Goal: Information Seeking & Learning: Learn about a topic

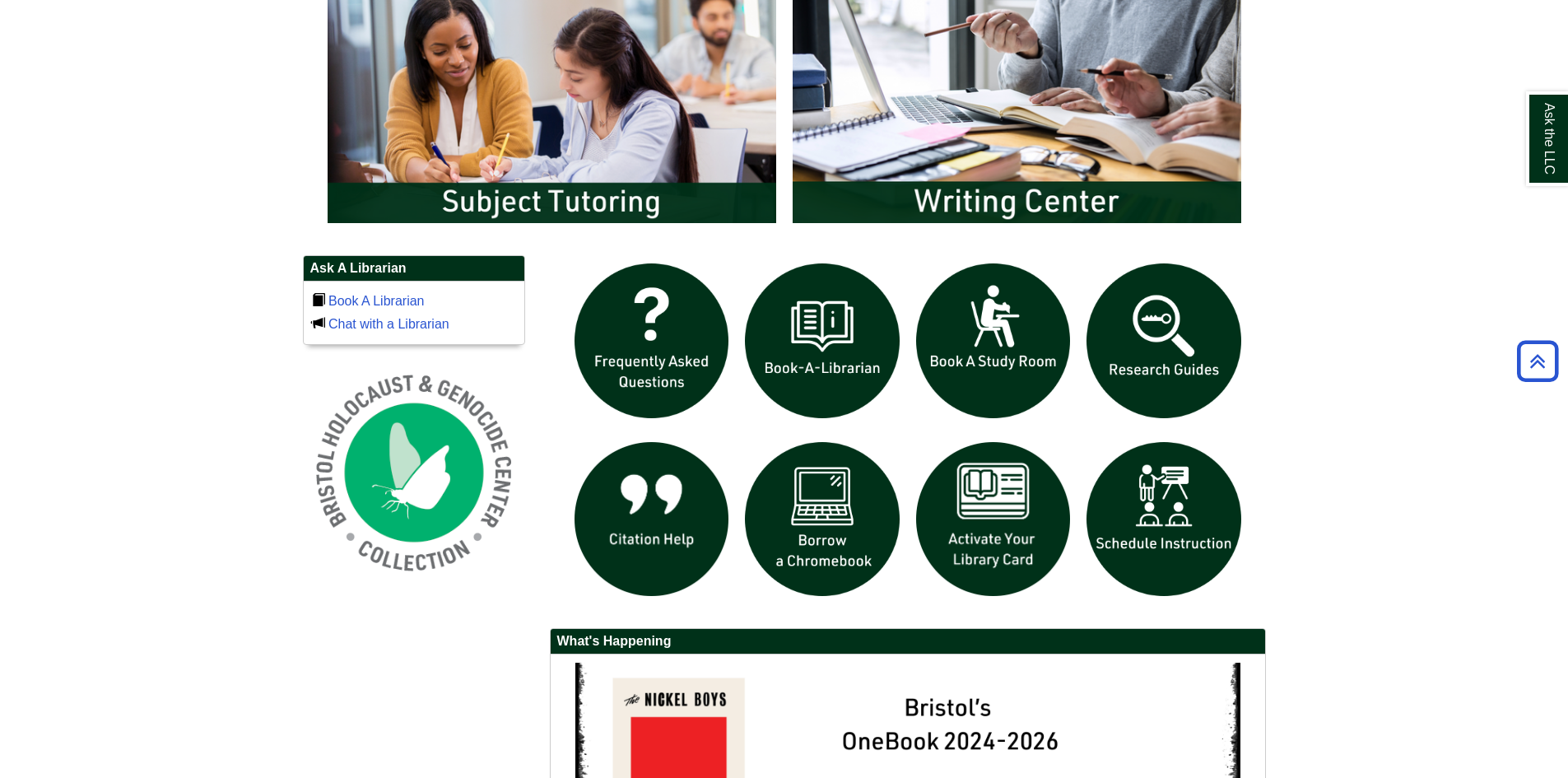
scroll to position [989, 0]
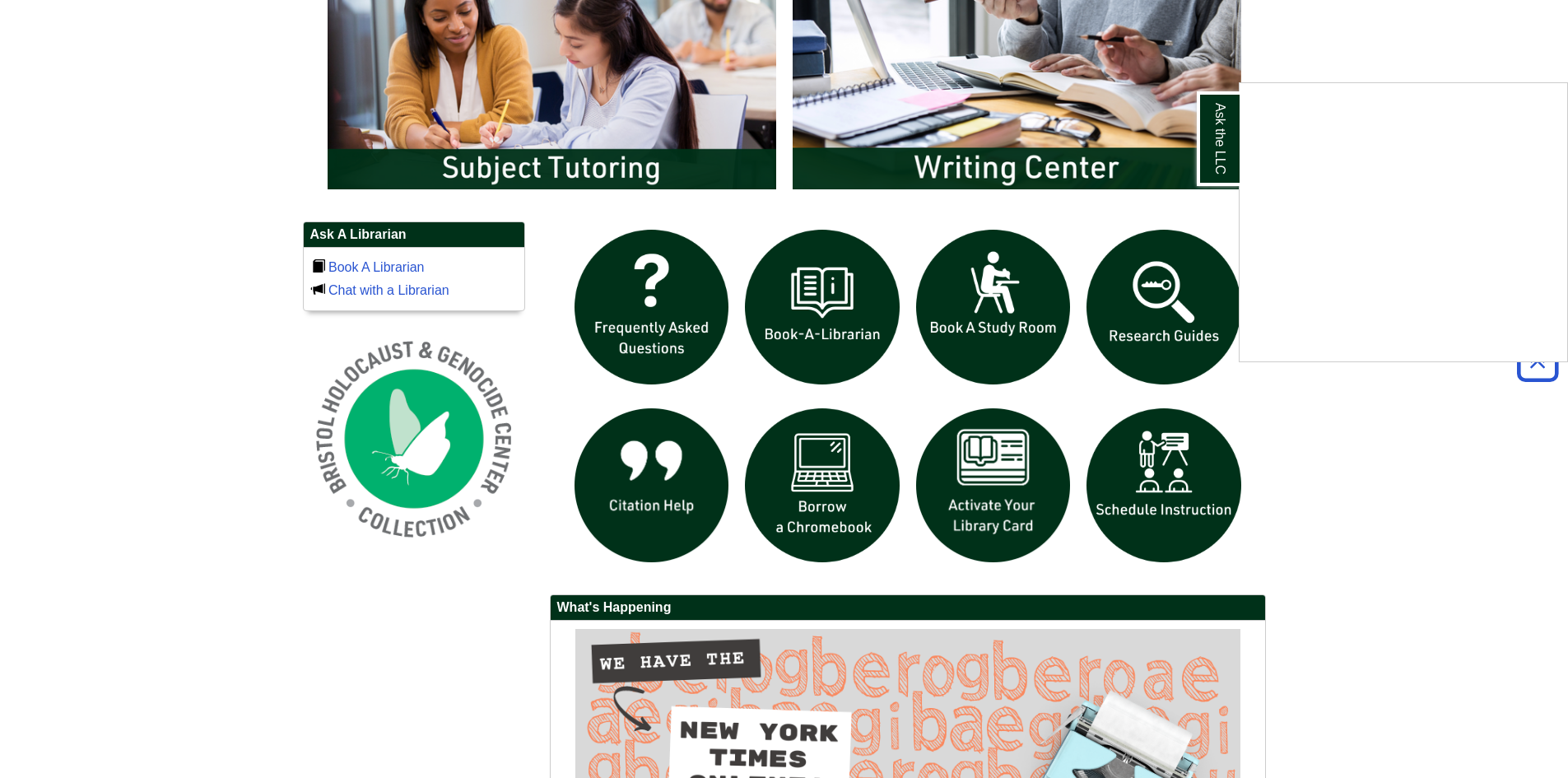
click at [1010, 512] on div "Ask the LLC" at bounding box center [784, 389] width 1568 height 778
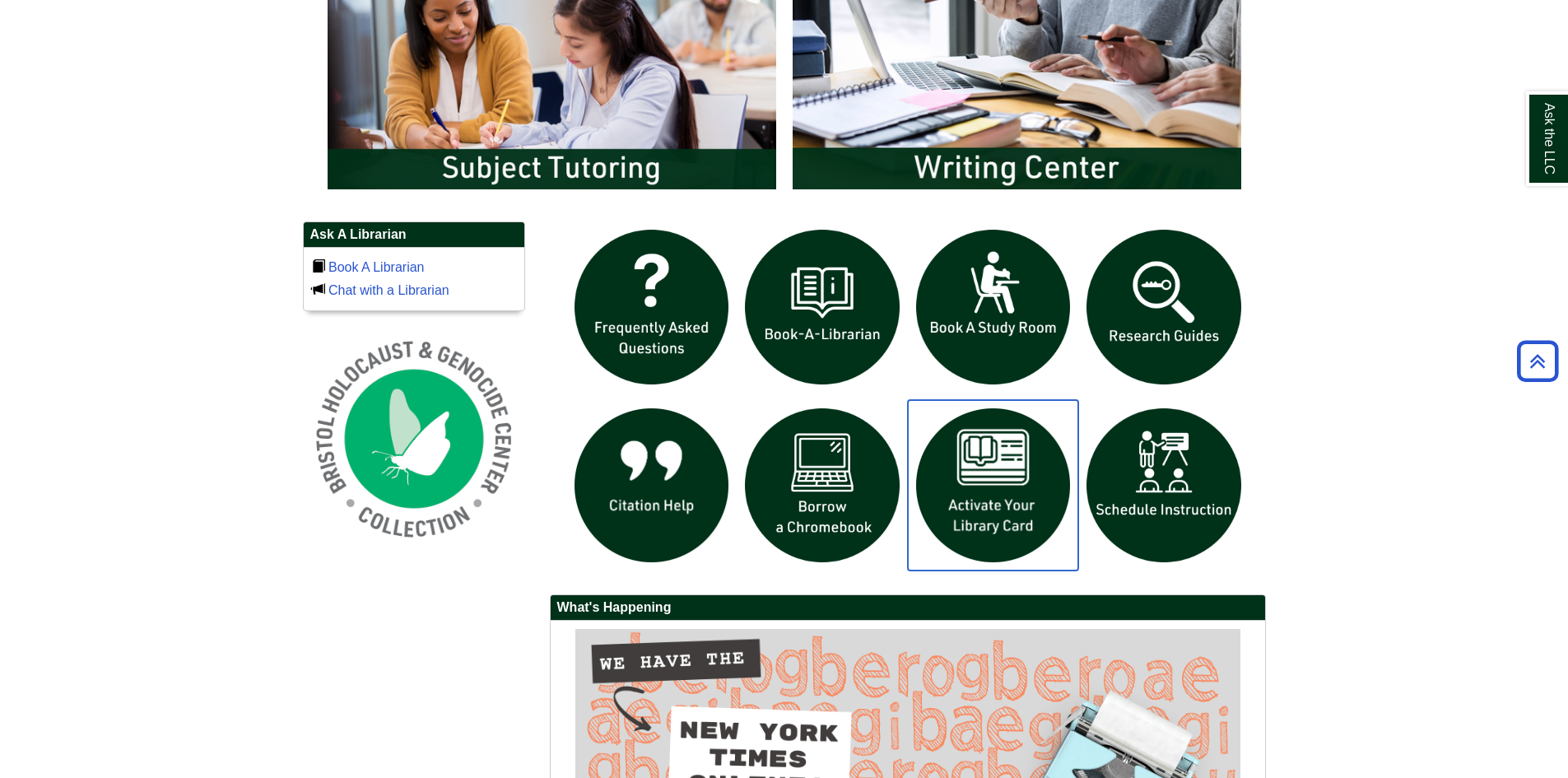
click at [1010, 510] on img "slideshow" at bounding box center [994, 486] width 171 height 172
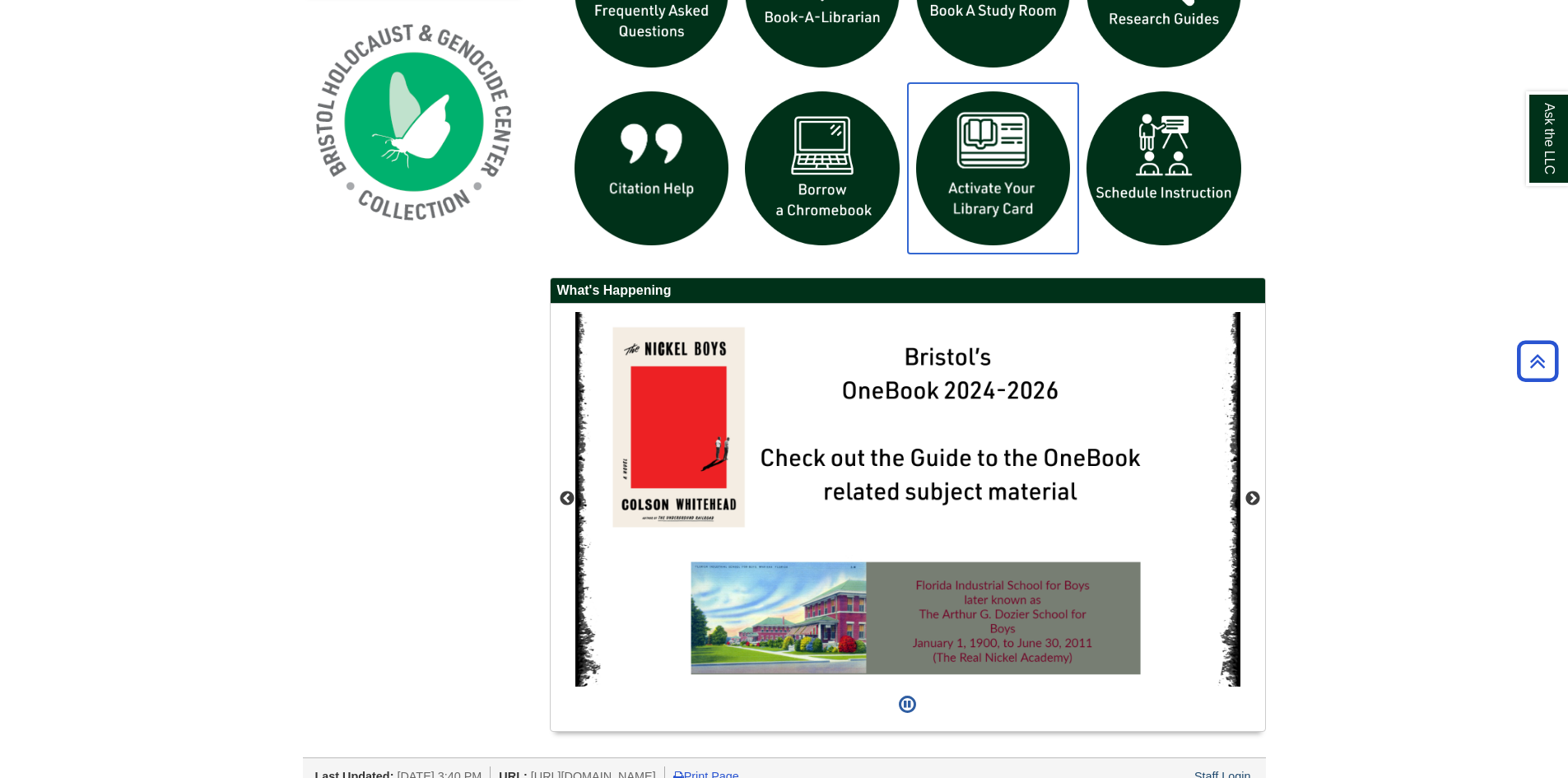
scroll to position [1318, 0]
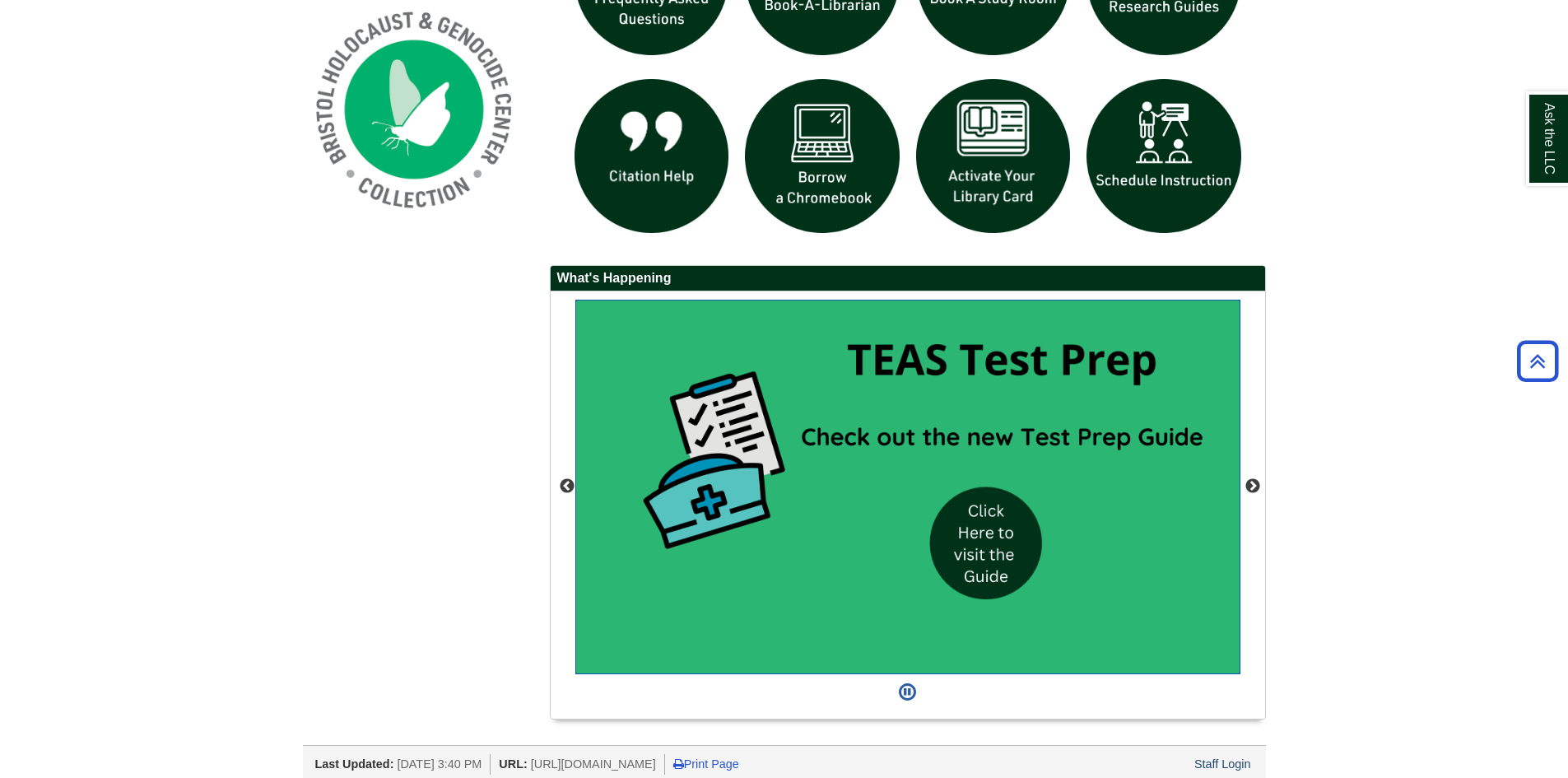
click at [991, 556] on img "slideshow" at bounding box center [908, 487] width 665 height 375
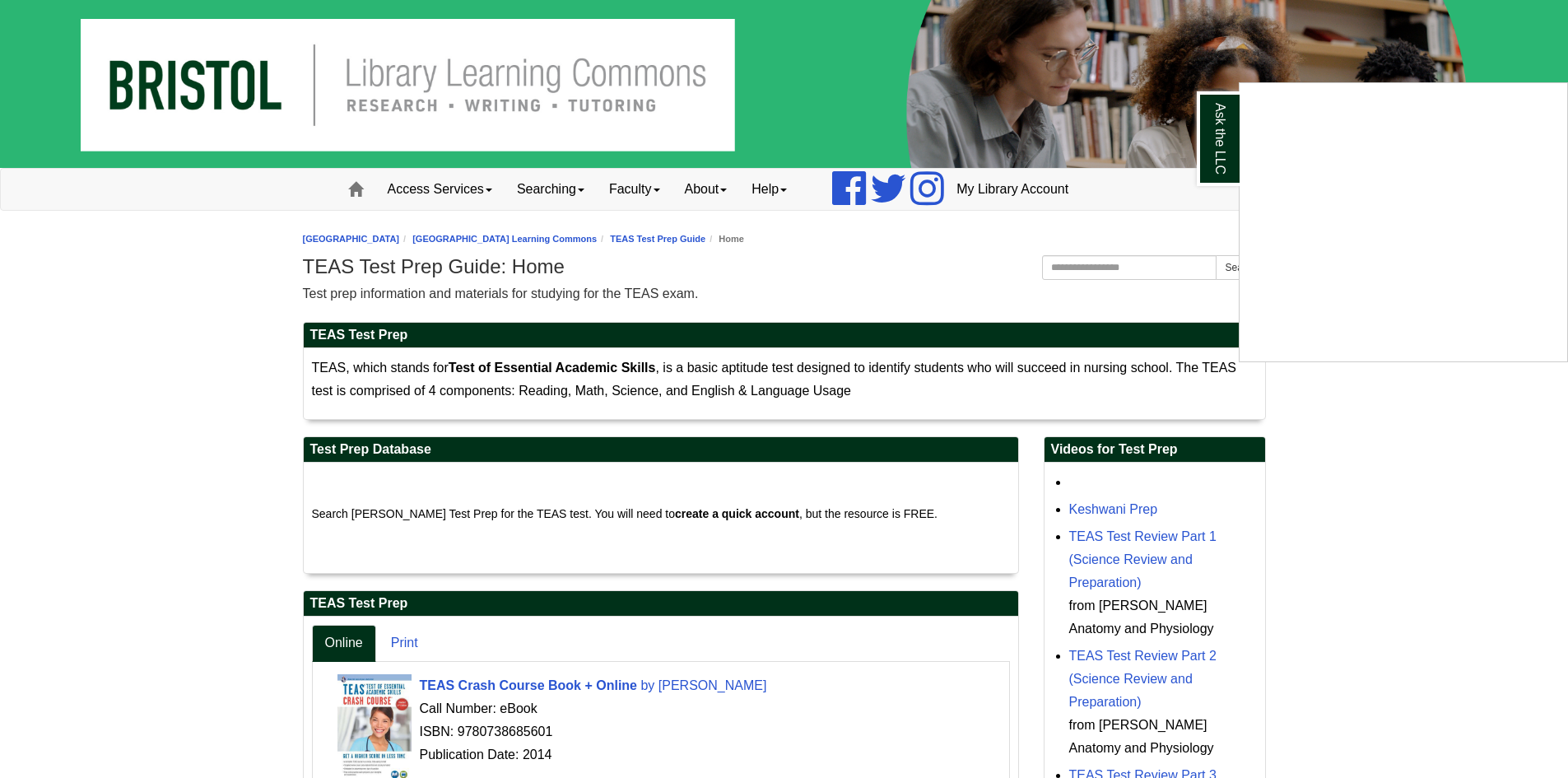
click at [588, 190] on div "Ask the LLC" at bounding box center [784, 389] width 1568 height 778
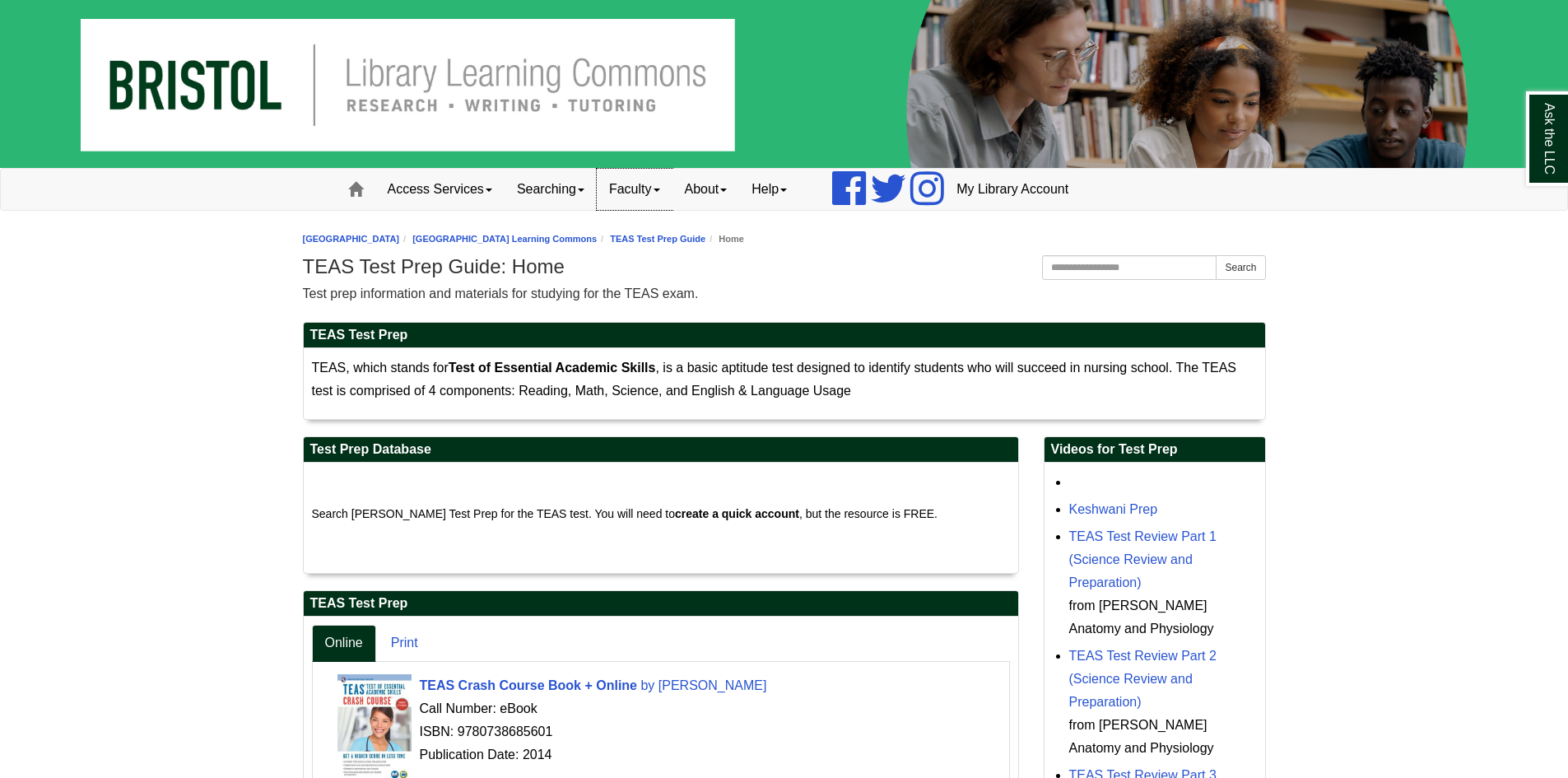
click at [667, 192] on link "Faculty" at bounding box center [634, 190] width 75 height 42
click at [739, 187] on link "About" at bounding box center [707, 190] width 68 height 42
click at [584, 189] on span at bounding box center [581, 191] width 7 height 3
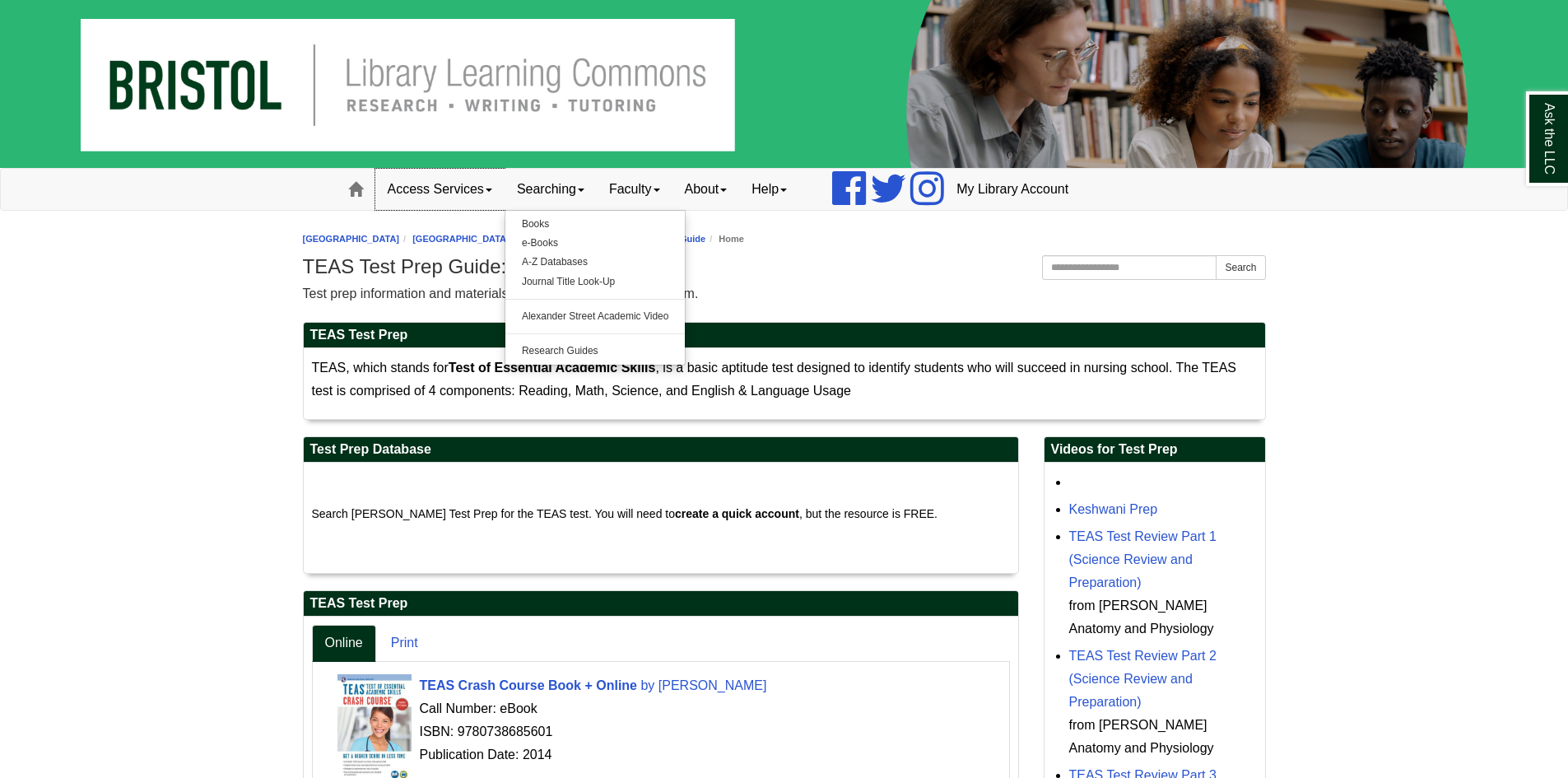
click at [489, 192] on link "Access Services" at bounding box center [440, 190] width 129 height 42
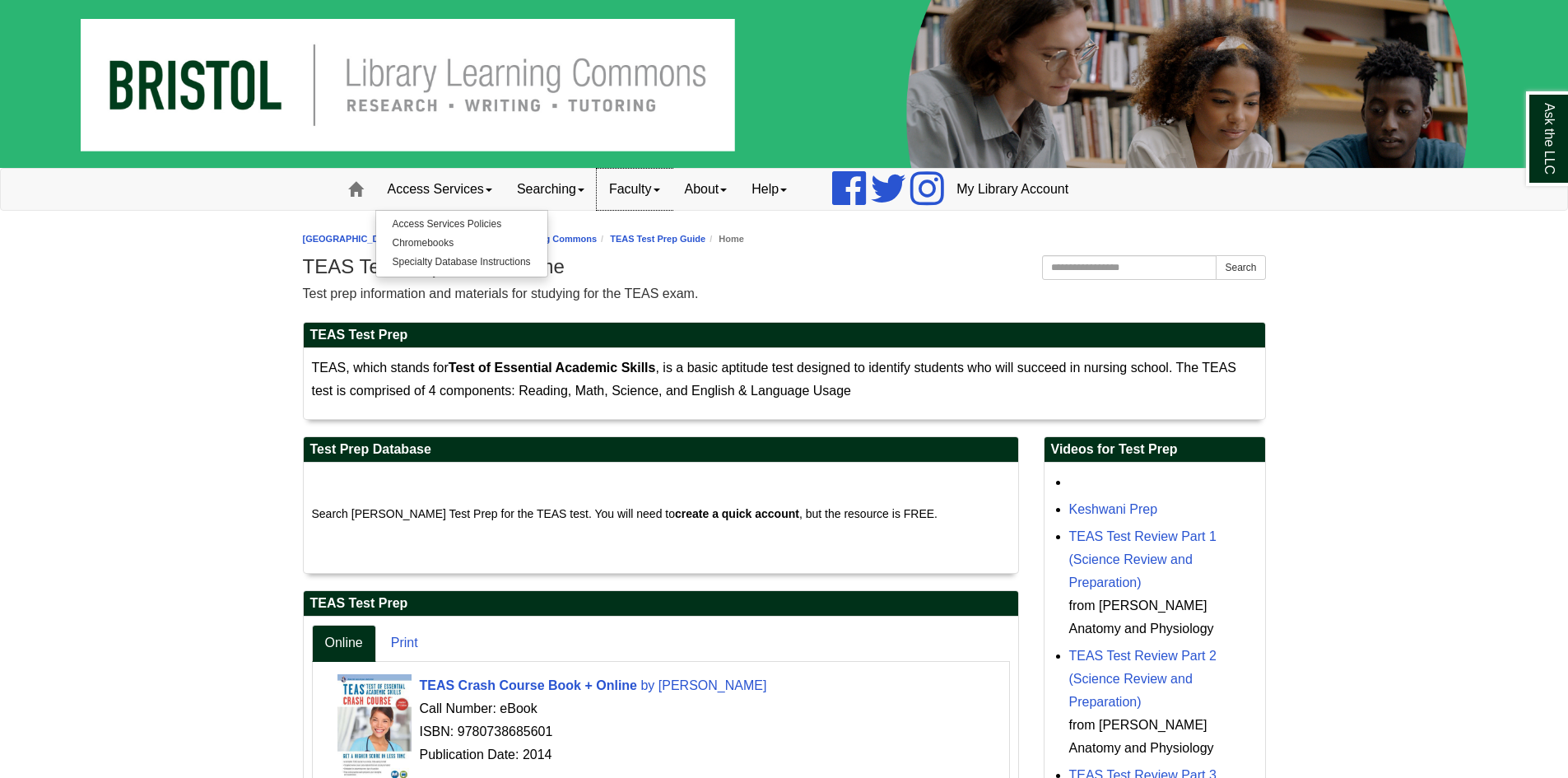
click at [660, 189] on span at bounding box center [657, 191] width 7 height 3
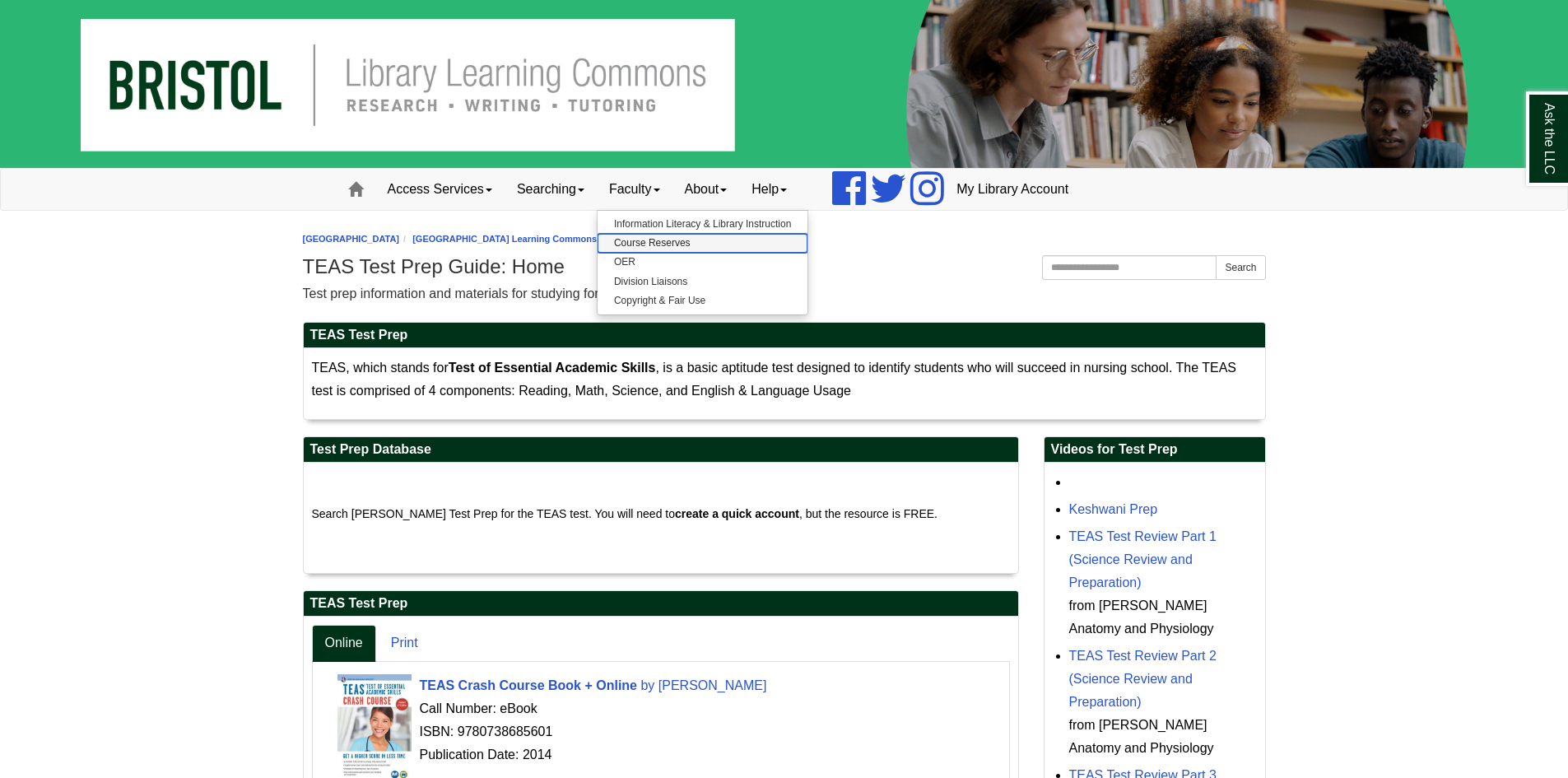
click at [687, 243] on link "Course Reserves" at bounding box center [702, 243] width 210 height 19
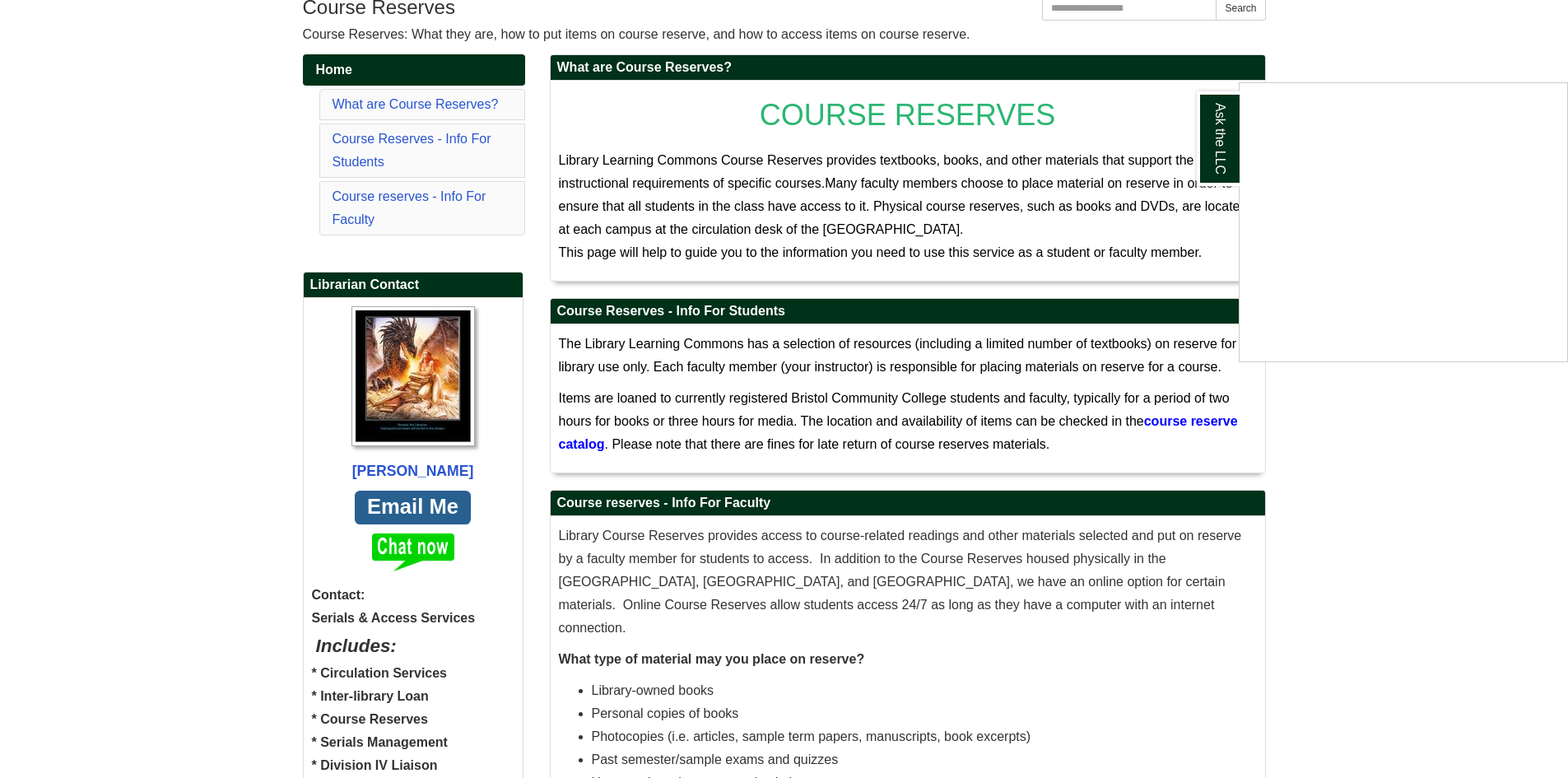
scroll to position [459, 0]
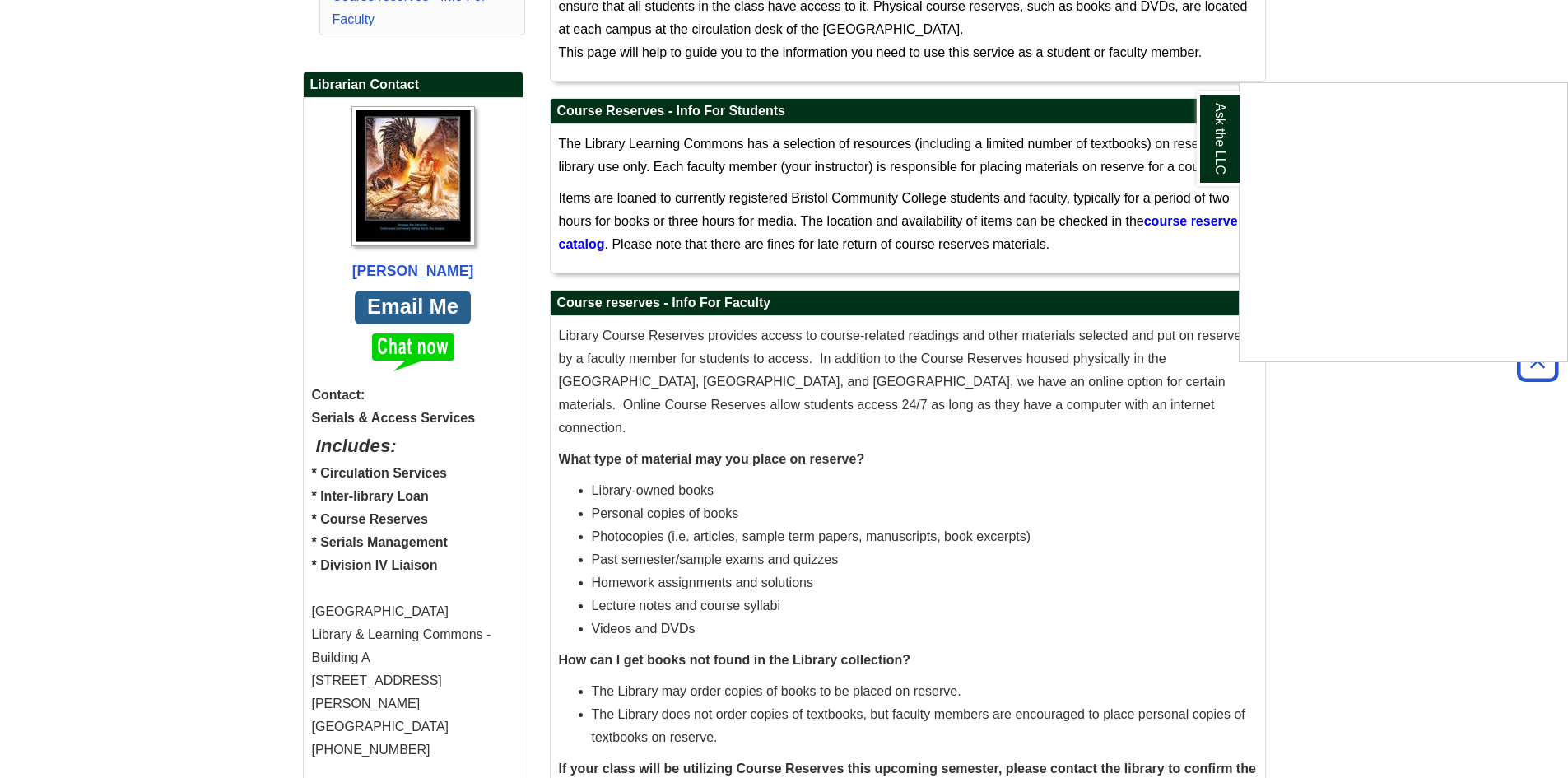
click at [1203, 218] on div "Ask the LLC" at bounding box center [784, 389] width 1568 height 778
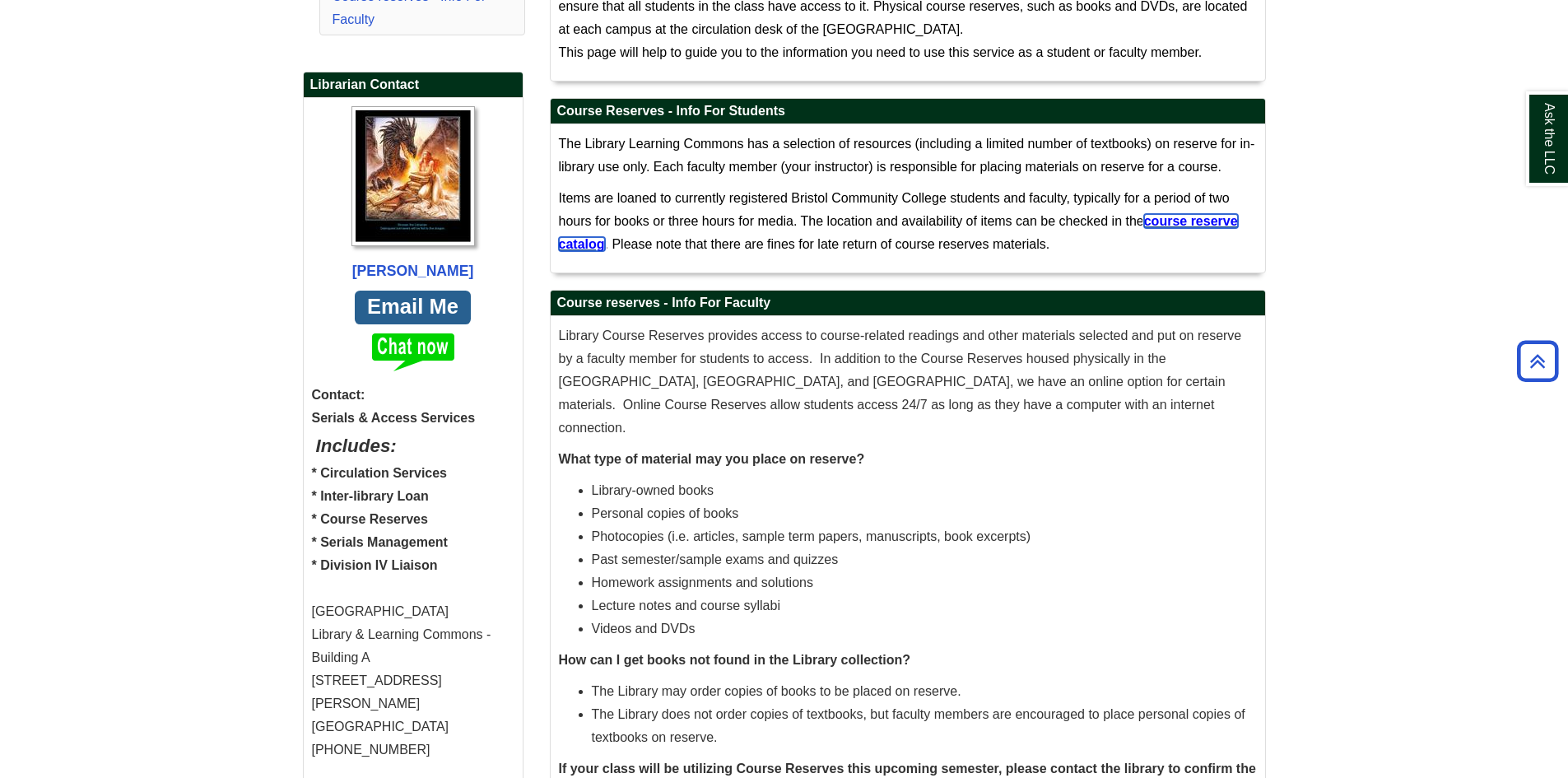
click at [1210, 224] on span "course reserve catalog" at bounding box center [899, 232] width 679 height 37
